Goal: Book appointment/travel/reservation

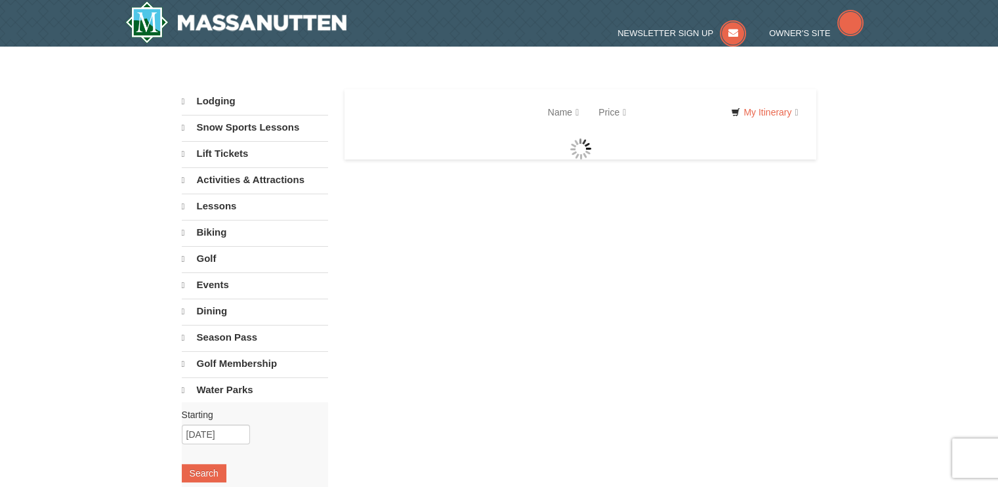
select select "9"
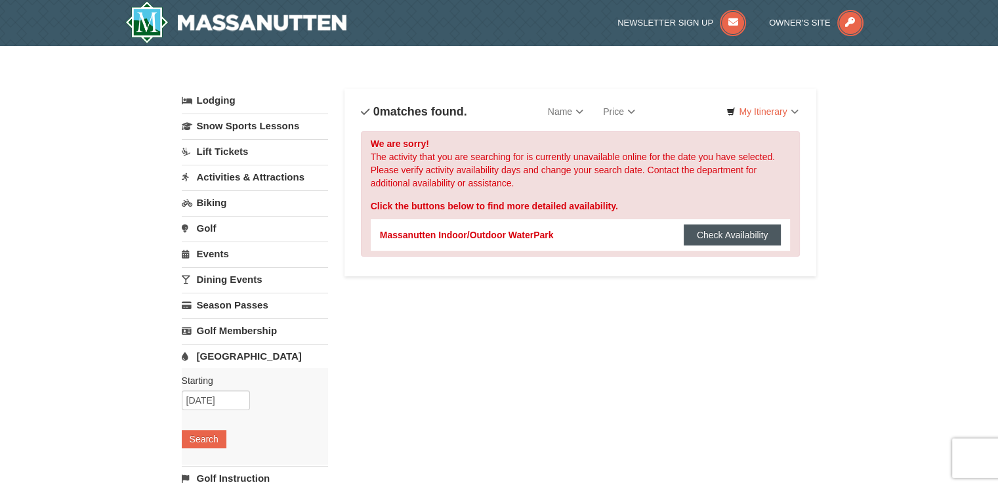
click at [748, 231] on button "Check Availability" at bounding box center [732, 234] width 98 height 21
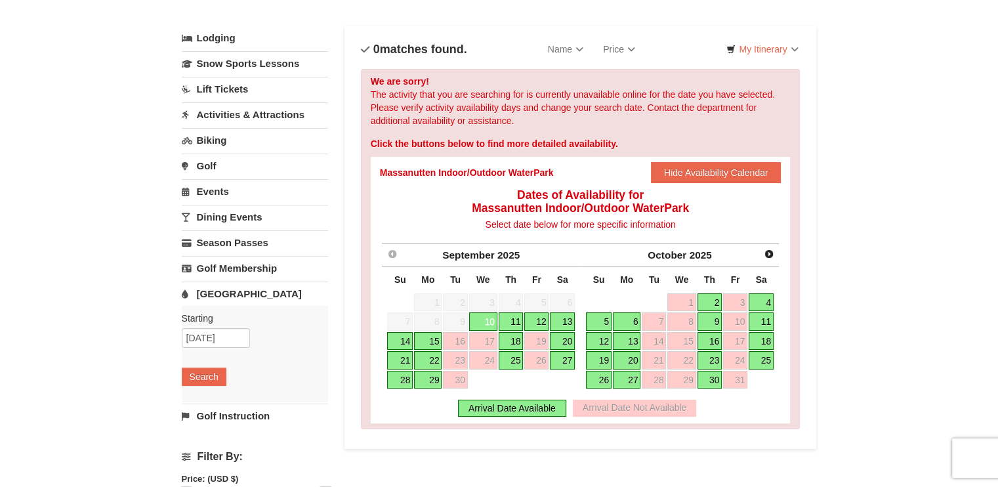
scroll to position [63, 0]
click at [737, 298] on link "3" at bounding box center [735, 302] width 24 height 18
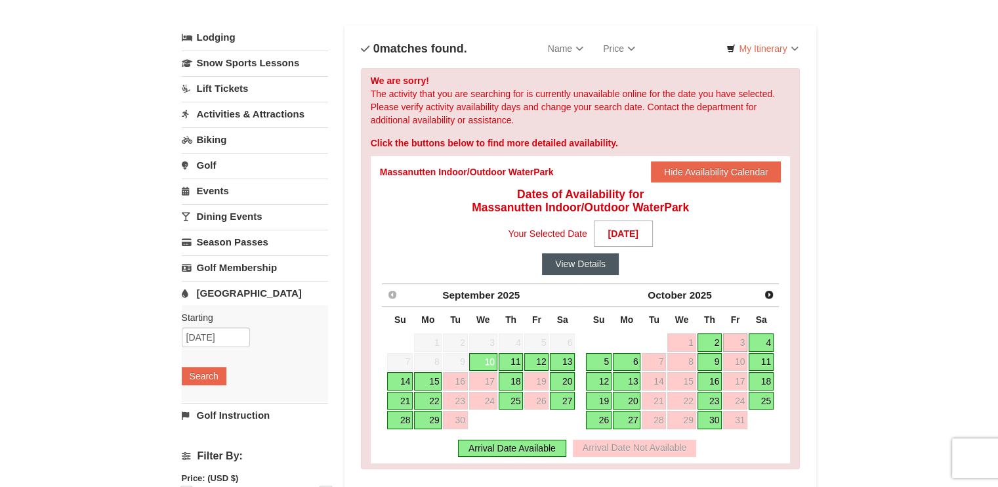
click at [592, 262] on button "View Details" at bounding box center [580, 263] width 77 height 21
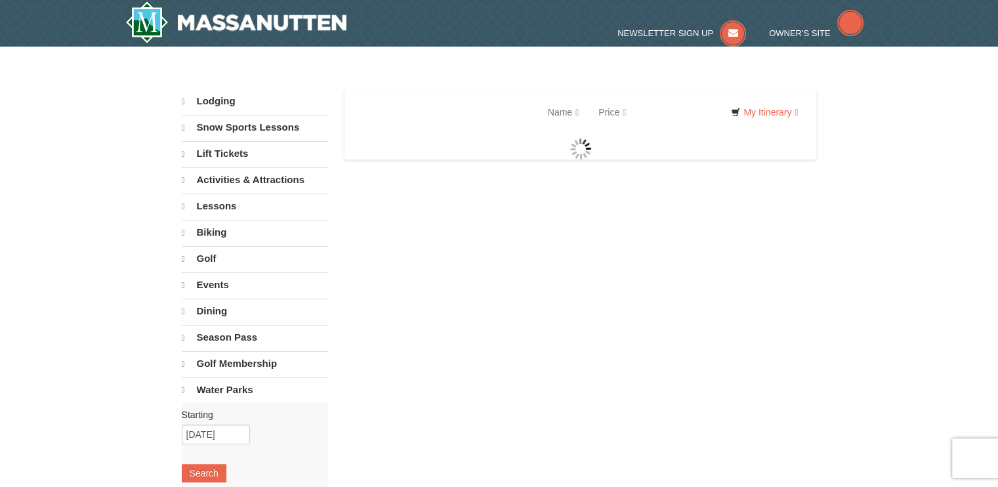
select select "9"
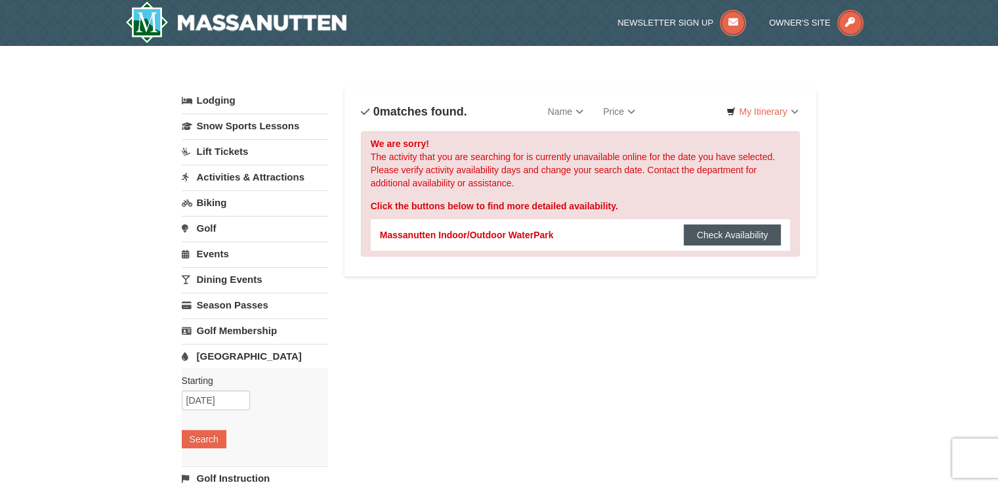
click at [741, 229] on button "Check Availability" at bounding box center [732, 234] width 98 height 21
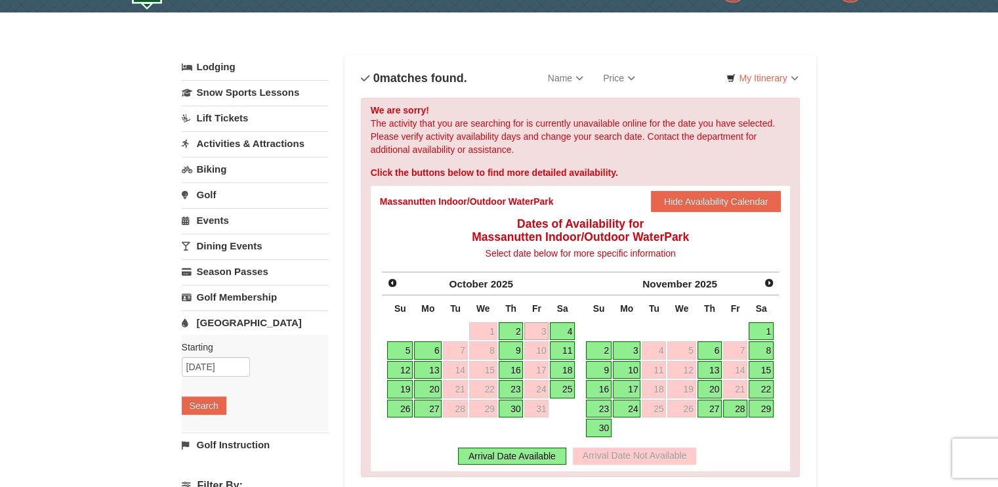
scroll to position [37, 0]
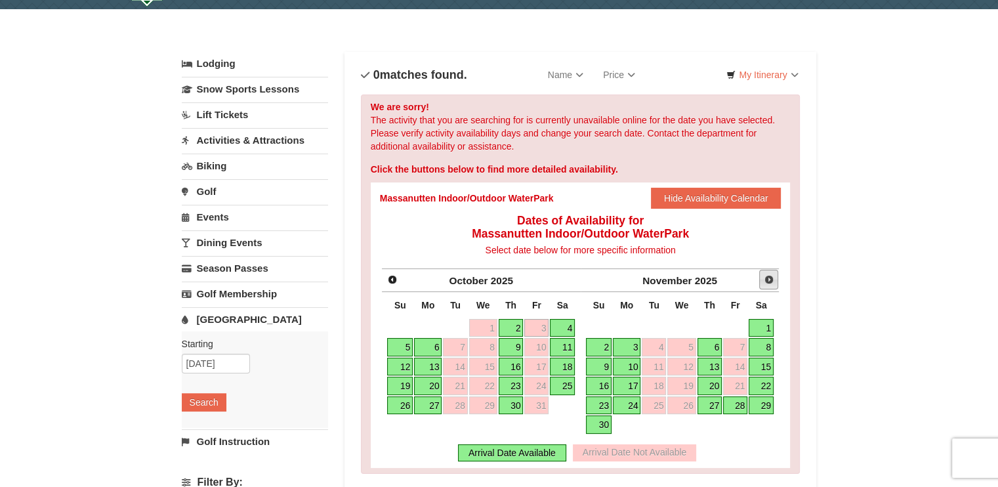
click at [769, 277] on span "Next" at bounding box center [768, 279] width 10 height 10
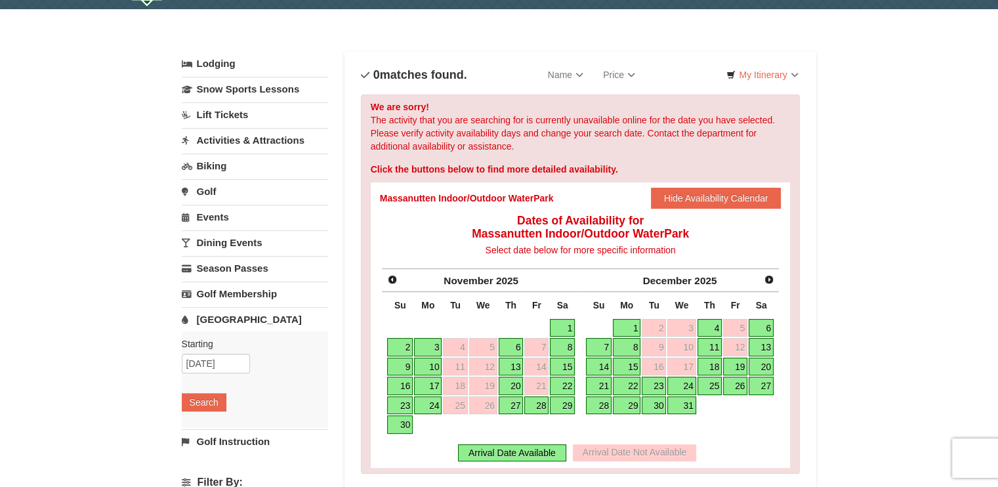
click at [213, 213] on link "Events" at bounding box center [255, 217] width 146 height 24
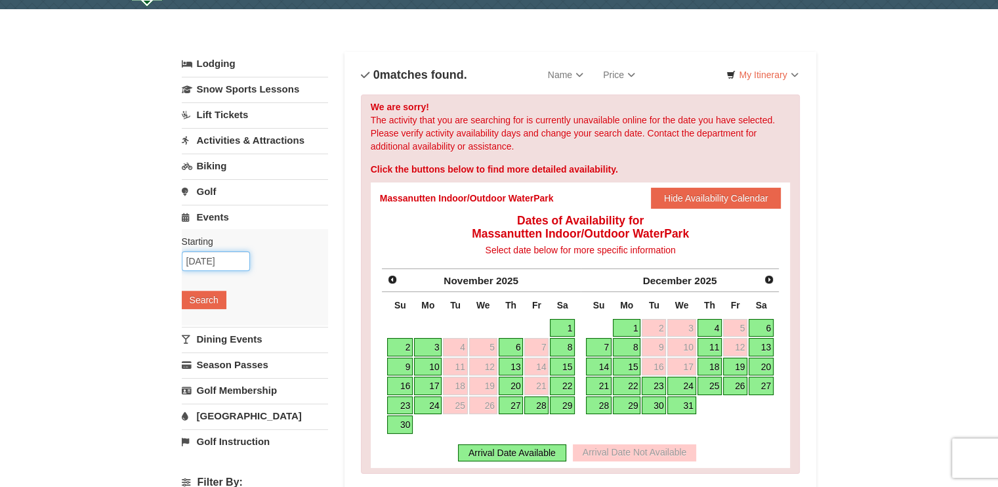
click at [206, 259] on input "[DATE]" at bounding box center [216, 261] width 68 height 20
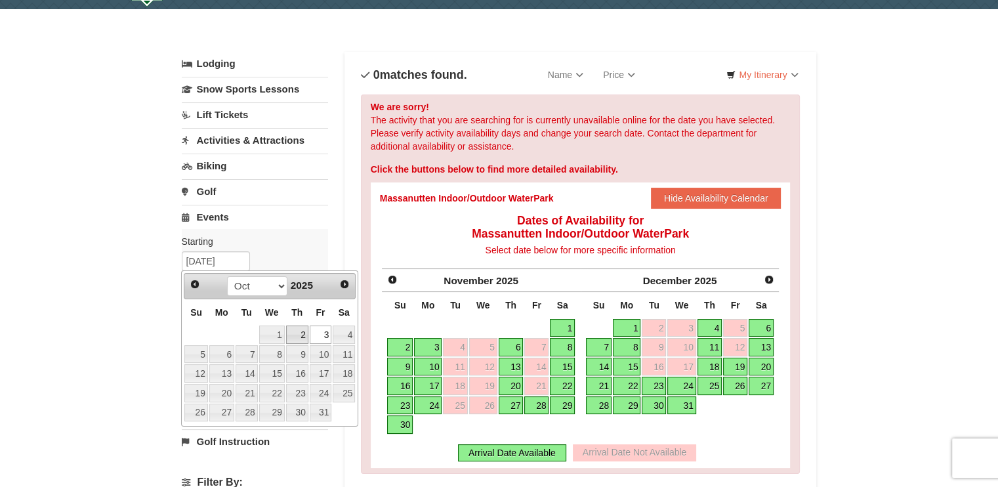
click at [302, 334] on link "2" at bounding box center [297, 334] width 22 height 18
type input "10/02/2025"
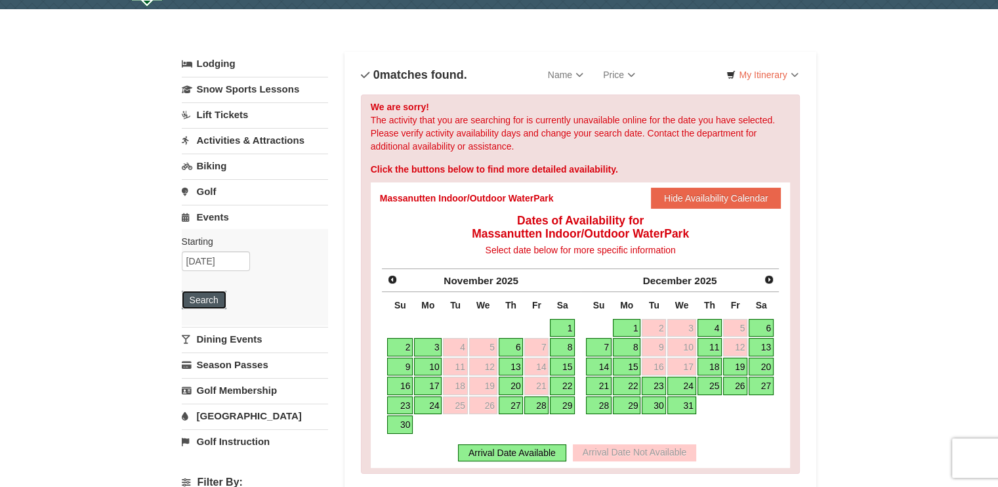
click at [210, 298] on button "Search" at bounding box center [204, 300] width 45 height 18
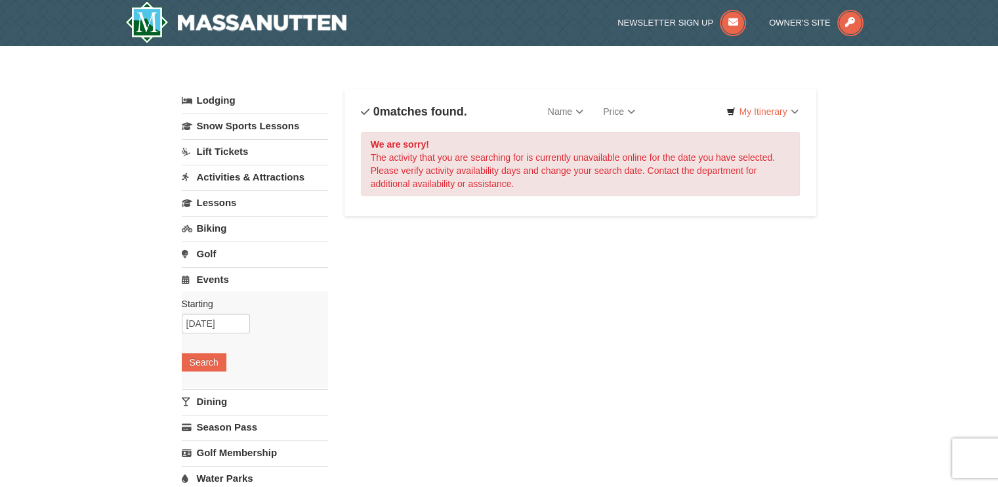
select select "9"
